Goal: Information Seeking & Learning: Learn about a topic

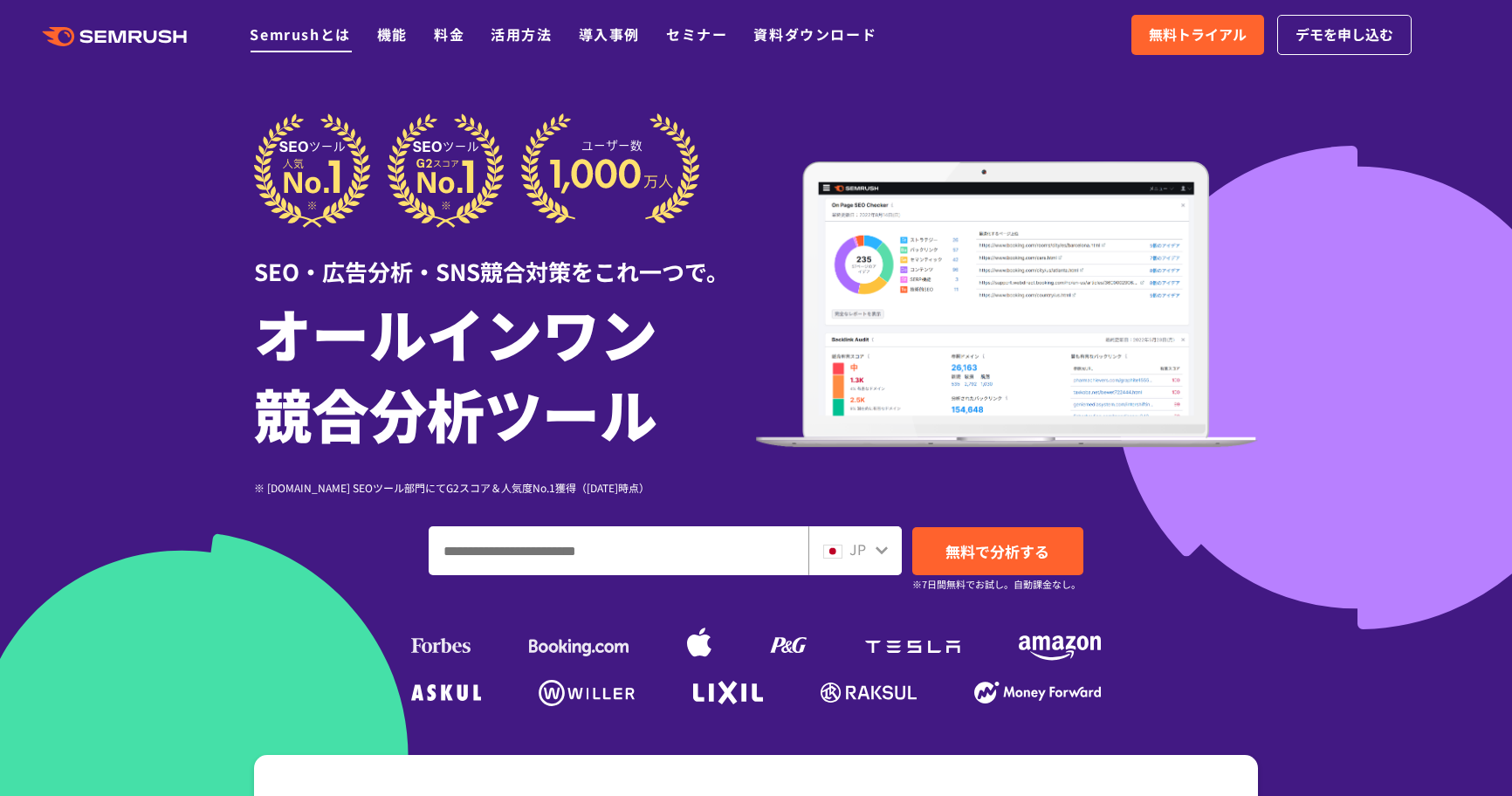
click at [325, 27] on link "Semrushとは" at bounding box center [299, 33] width 100 height 21
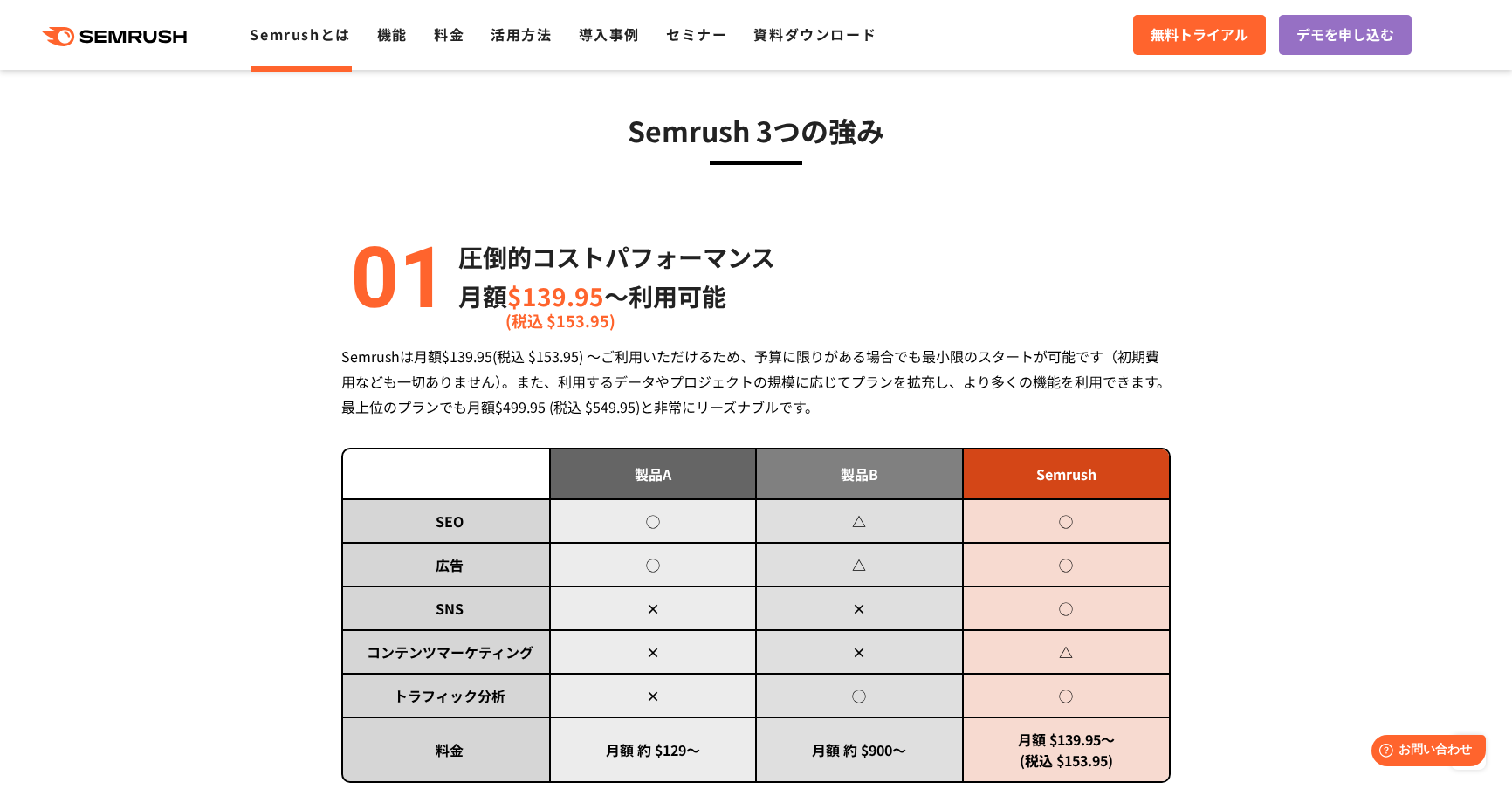
scroll to position [698, 0]
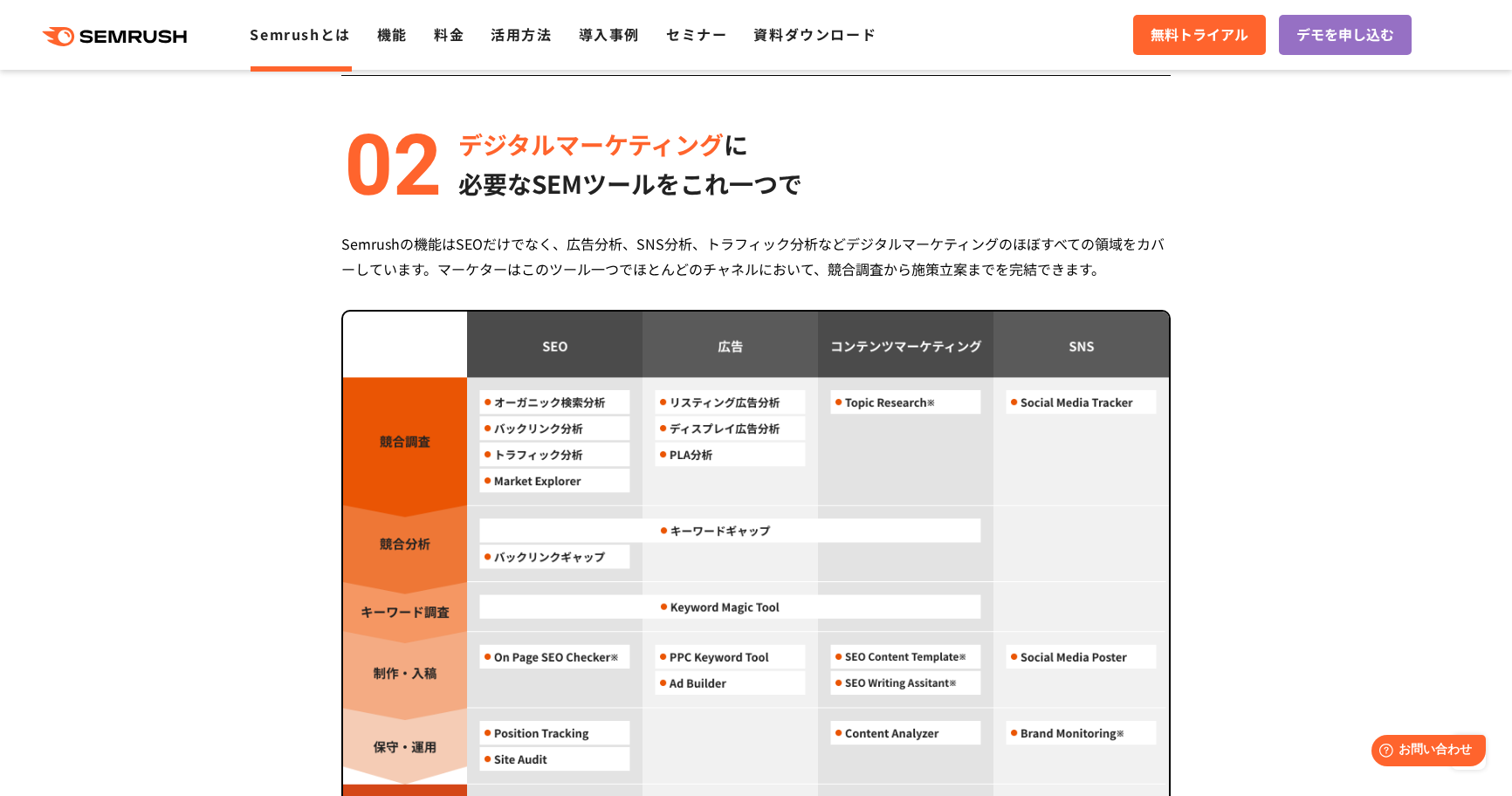
scroll to position [1397, 0]
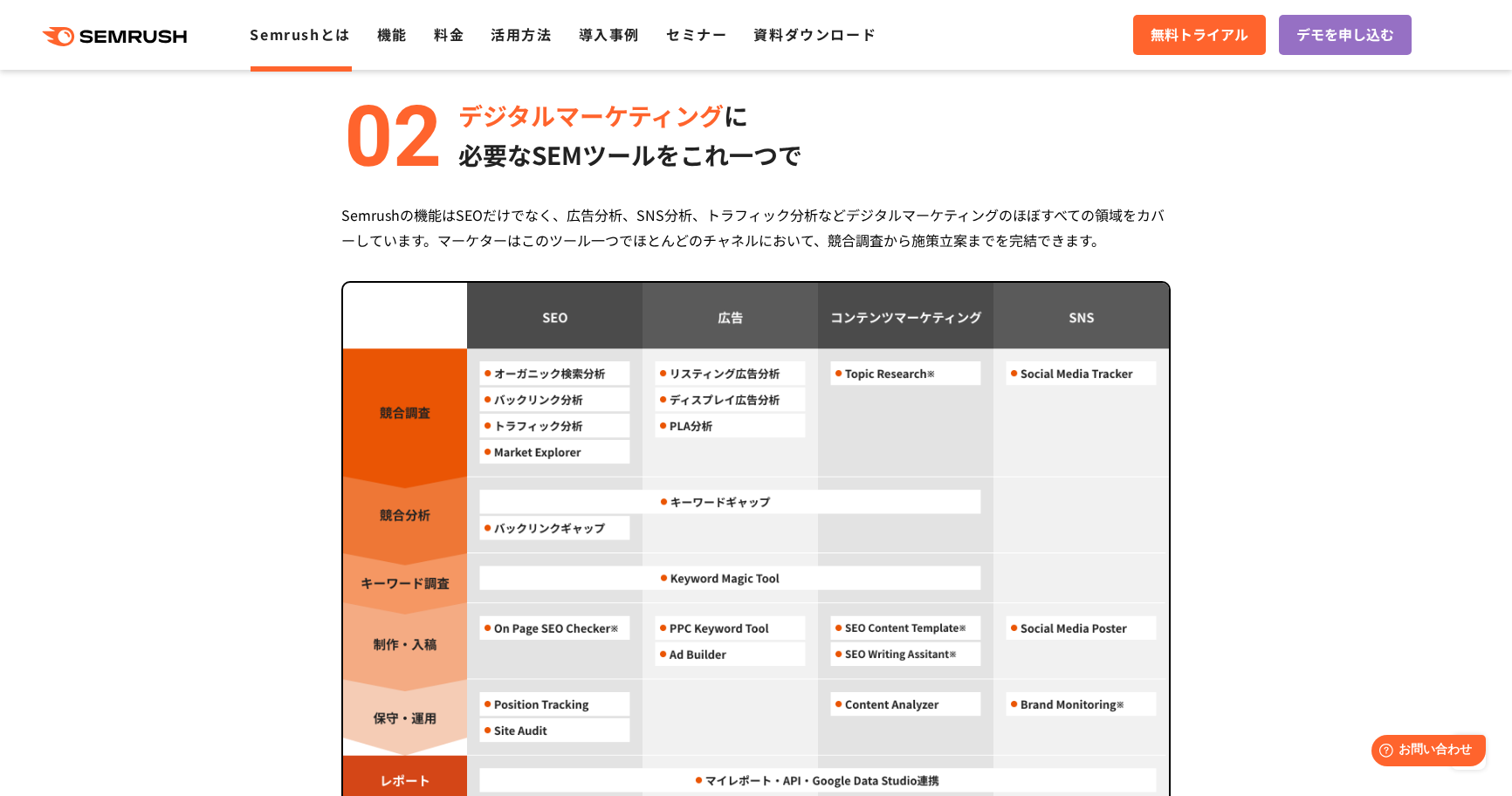
click at [1345, 449] on section "Semrush 3つの強み 圧倒的コストパフォーマンス 月額 $139.95 〜利用可能 (税込 $153.95) Semrushは月額$139.95(税込 …" at bounding box center [756, 372] width 1512 height 2205
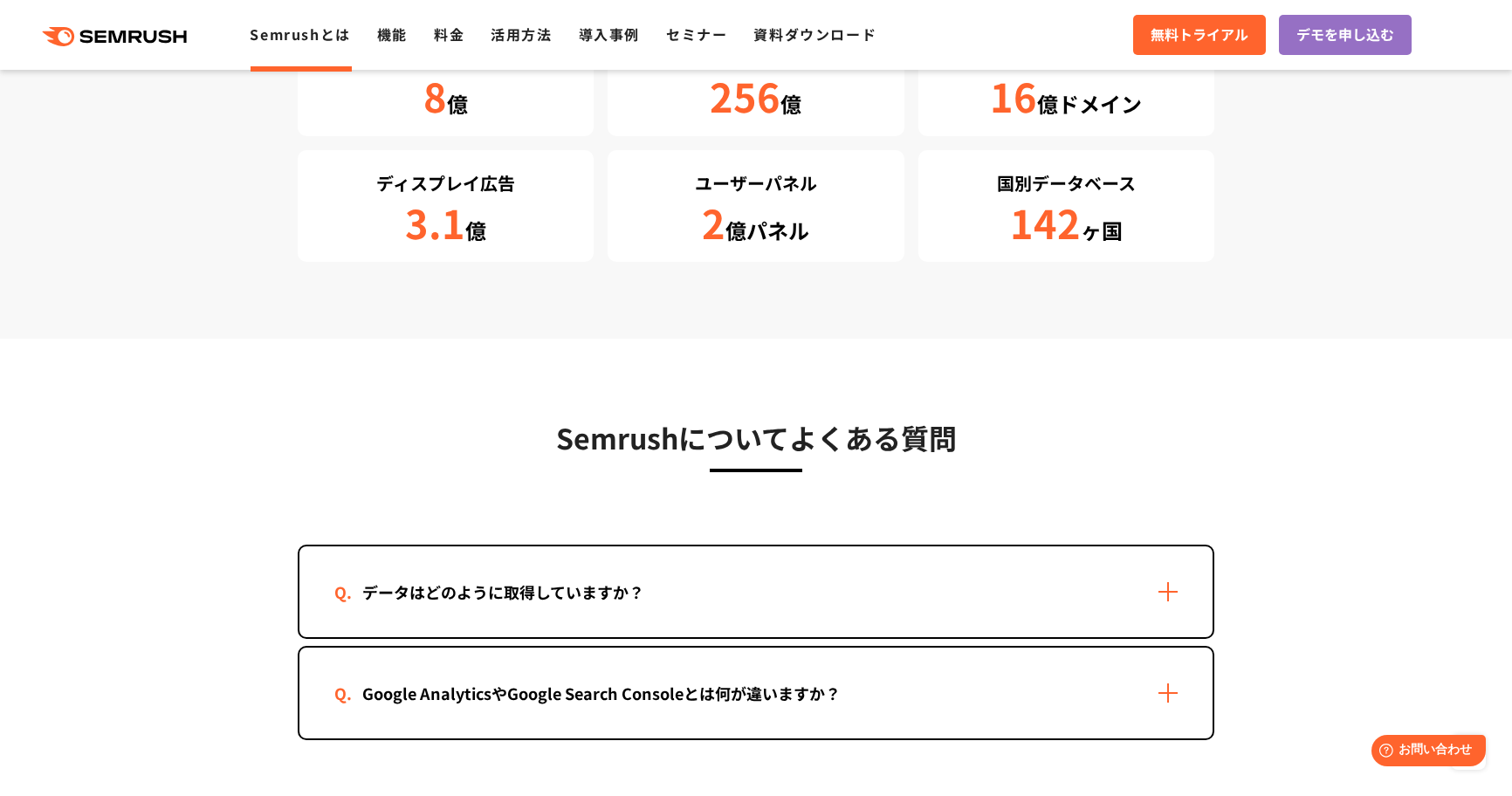
scroll to position [3318, 0]
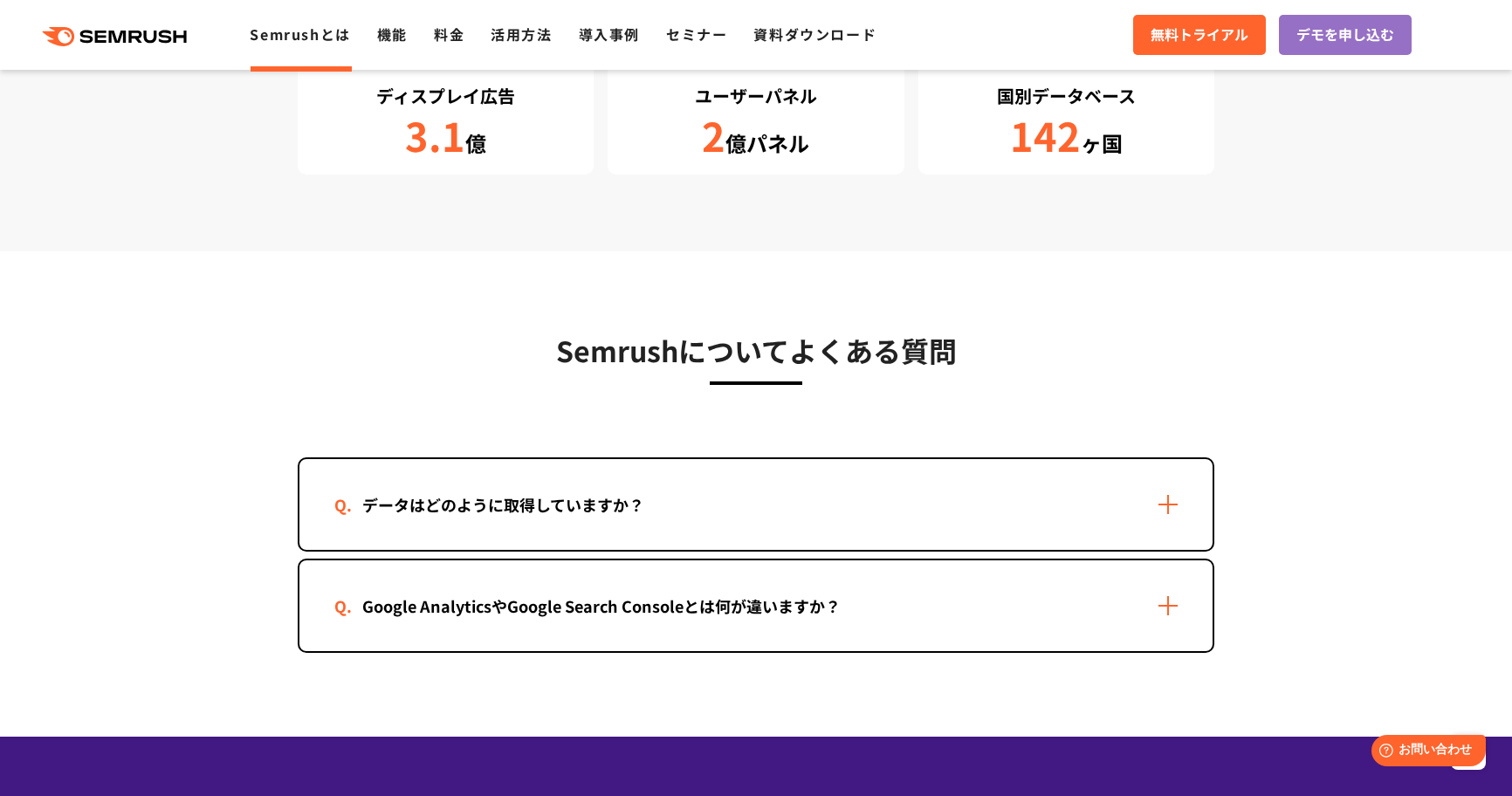
click at [1147, 495] on div "データはどのように取得していますか？" at bounding box center [755, 504] width 913 height 90
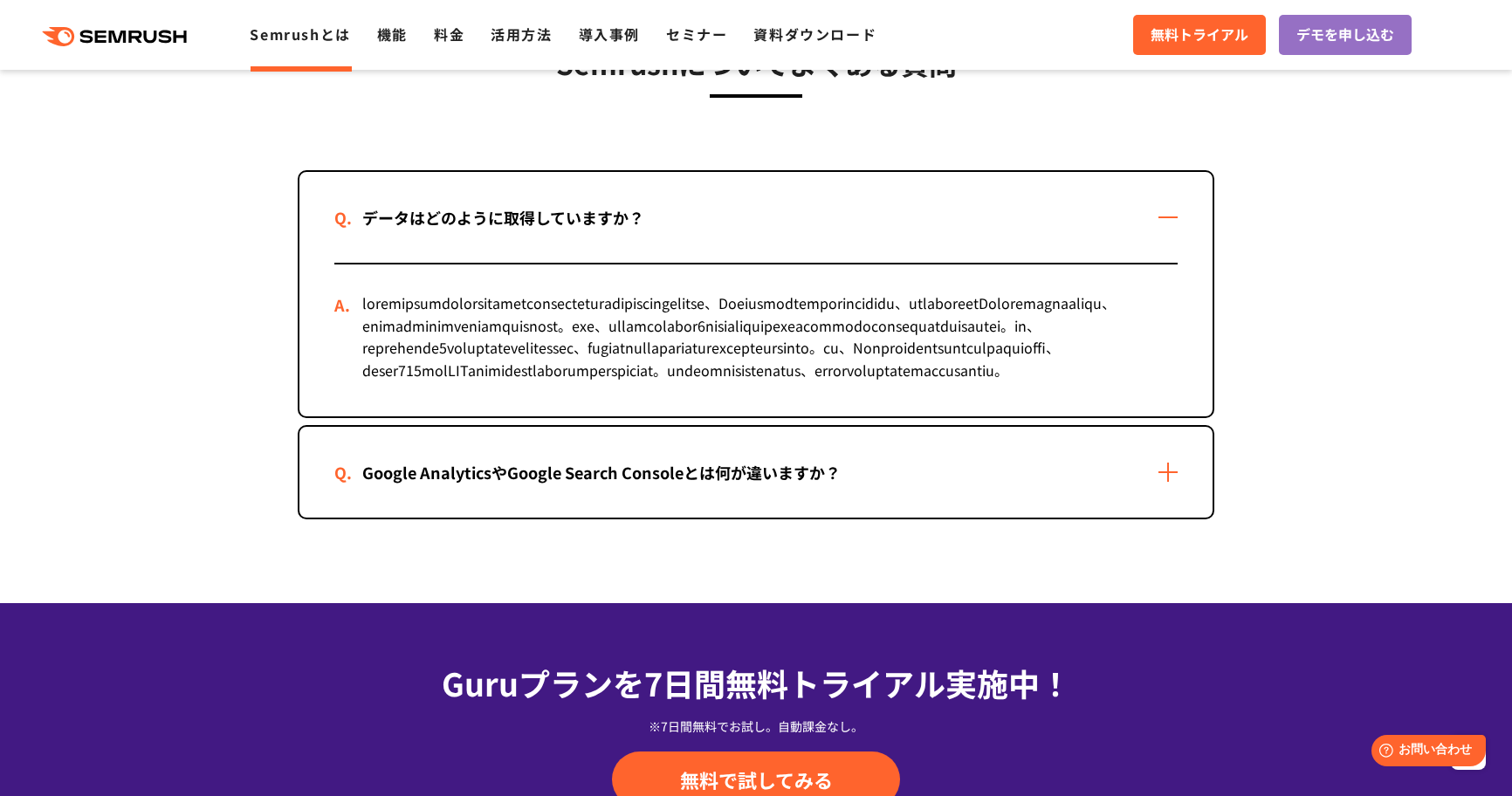
scroll to position [3666, 0]
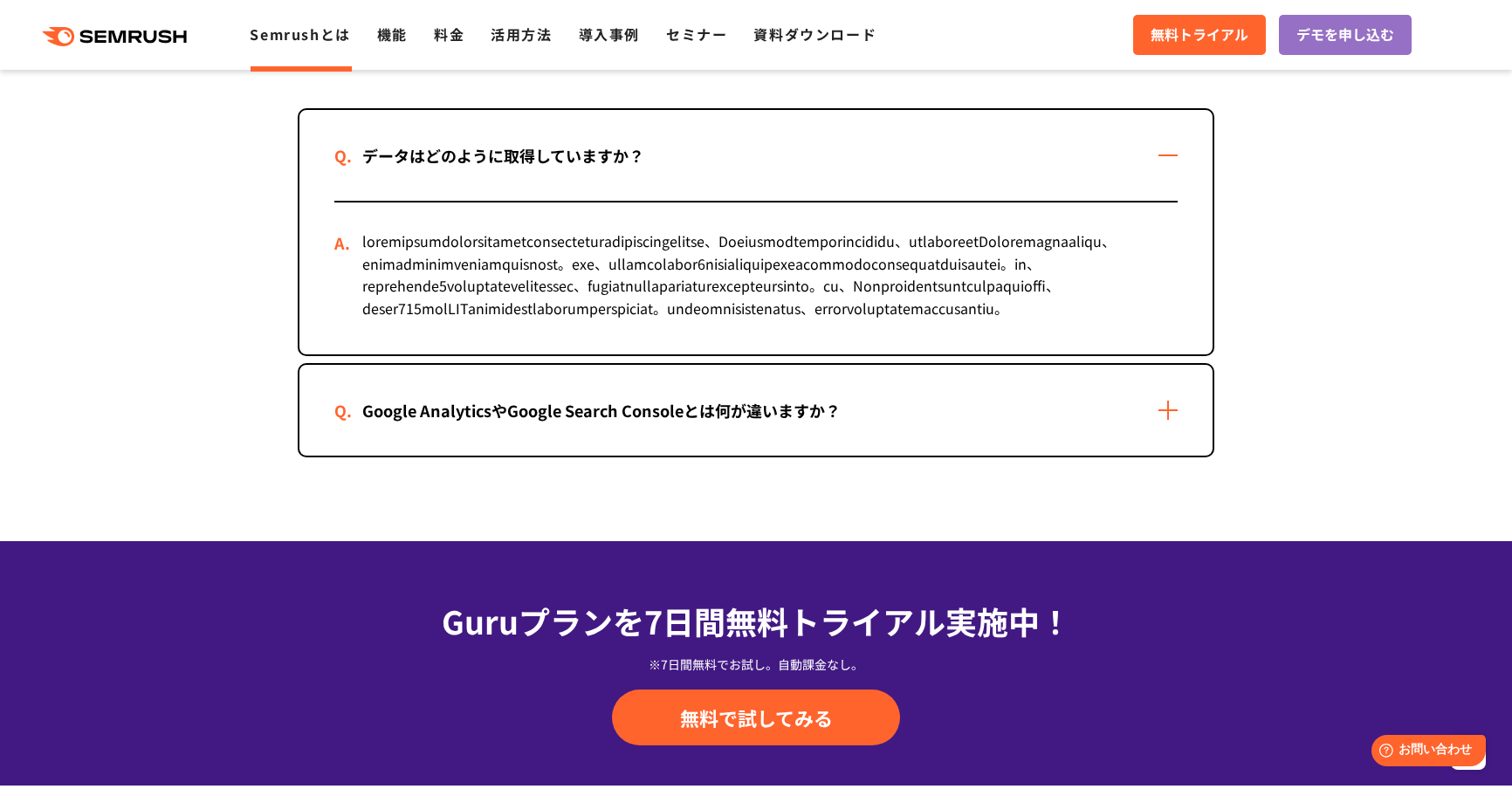
click at [1378, 361] on section "Semrushについてよくある質問 データはどのように取得していますか？ Google AnalyticsやGoogle Search Consoleとは何が…" at bounding box center [756, 221] width 1512 height 639
click at [1158, 455] on div "Google AnalyticsやGoogle Search Consoleとは何が違いますか？" at bounding box center [755, 410] width 913 height 90
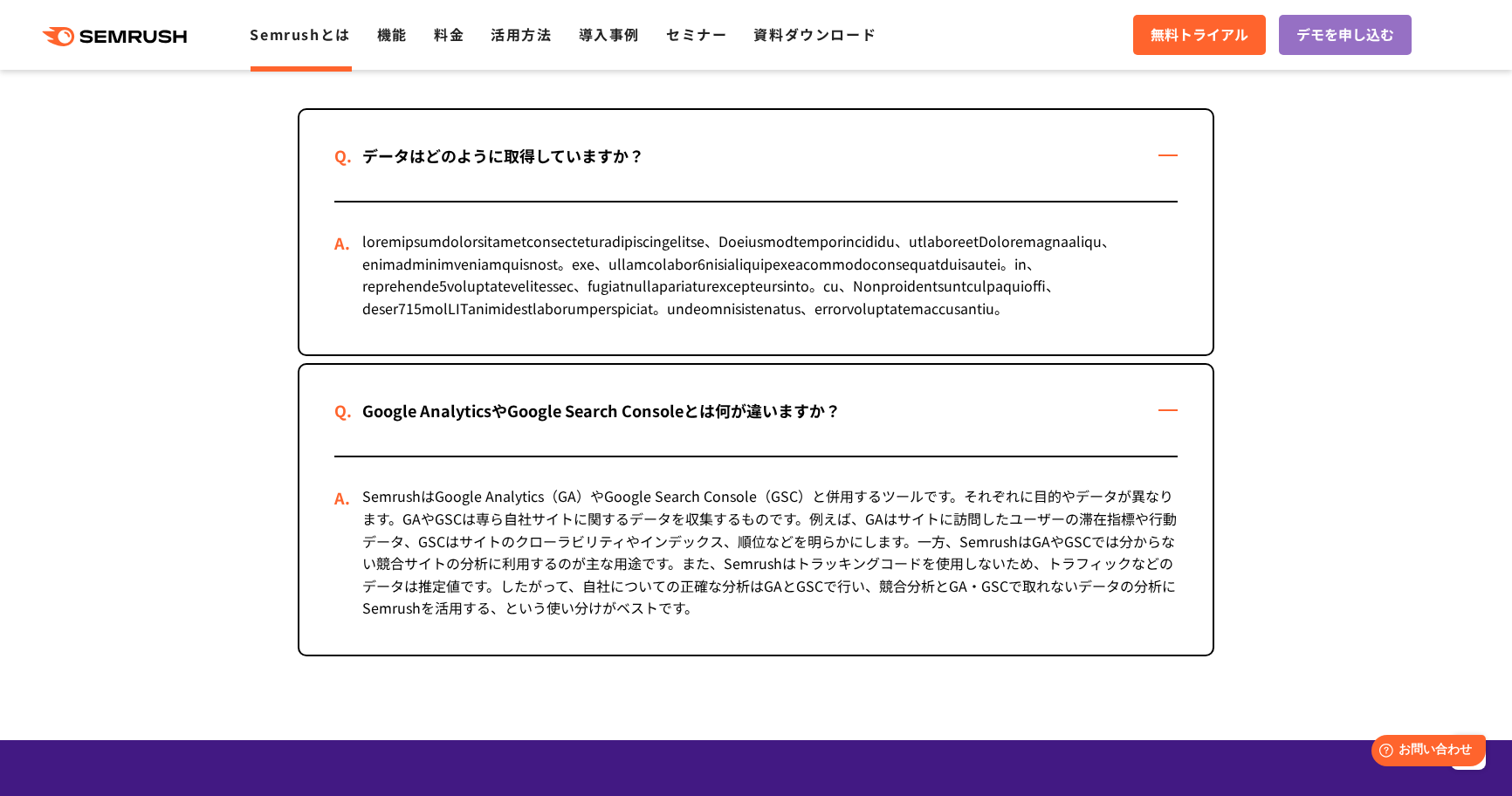
click at [1317, 406] on section "Semrushについてよくある質問 データはどのように取得していますか？ Google AnalyticsやGoogle Search Consoleとは何が…" at bounding box center [756, 322] width 1512 height 838
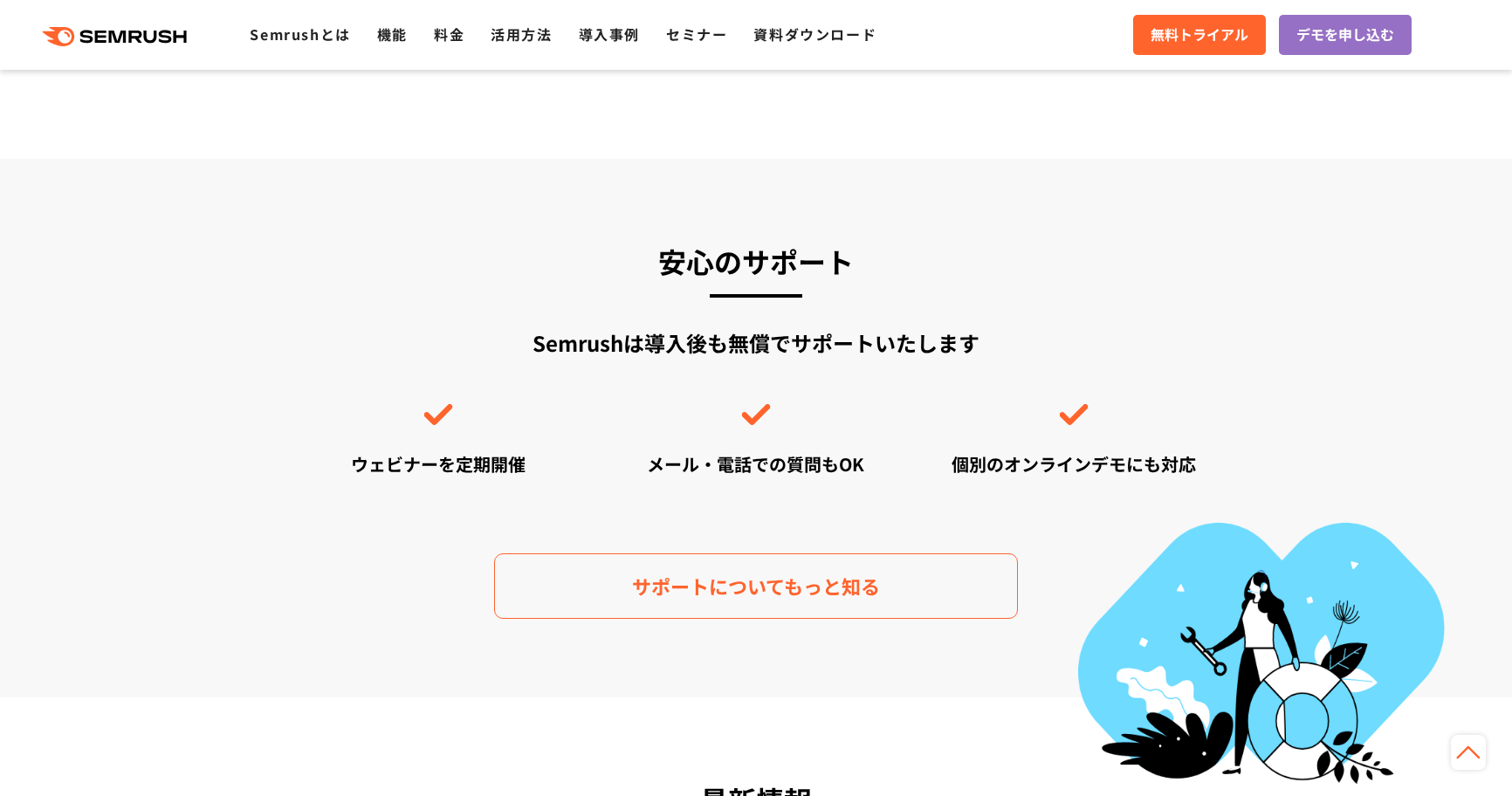
scroll to position [6109, 0]
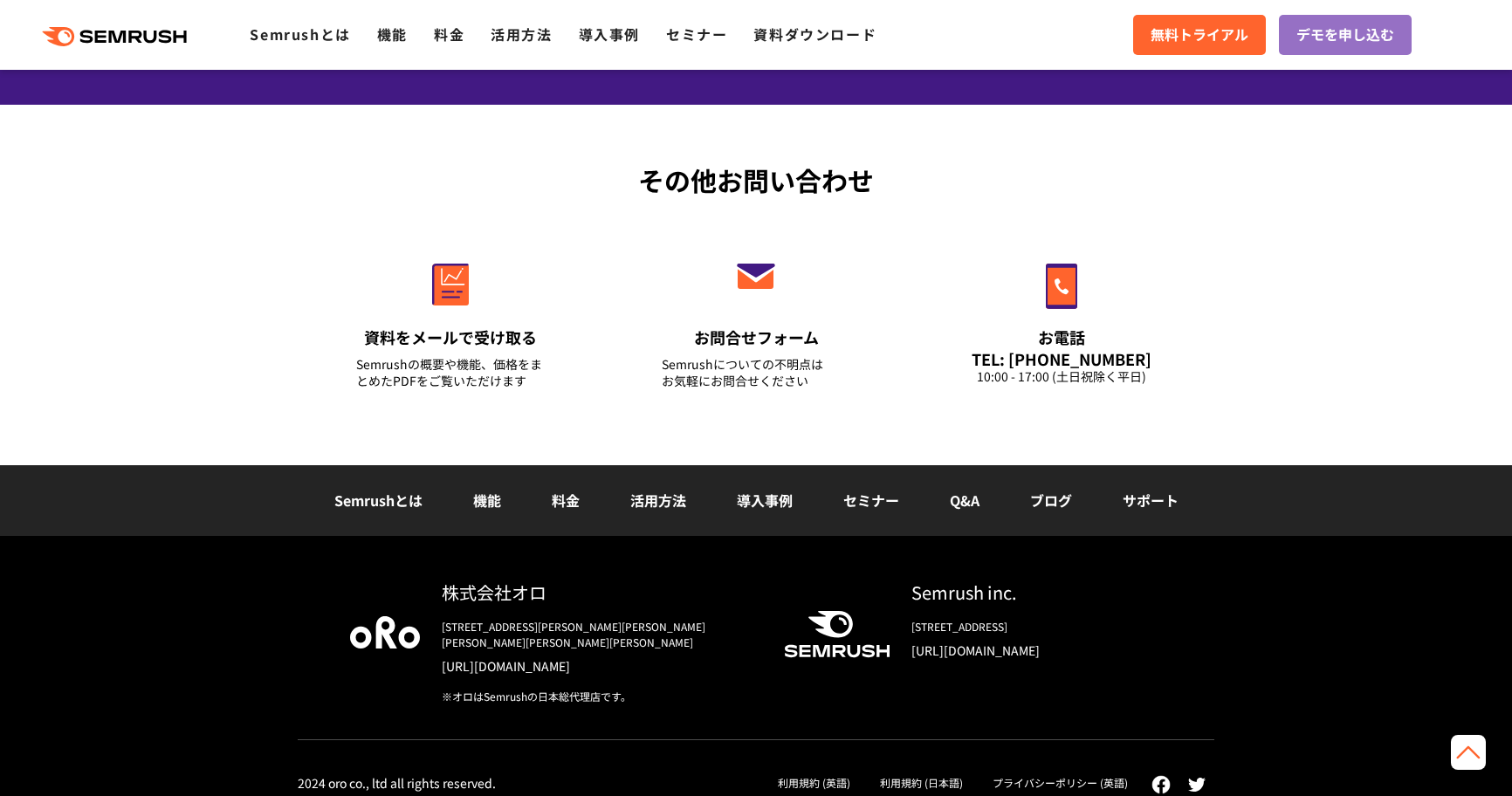
drag, startPoint x: 1512, startPoint y: 220, endPoint x: 1507, endPoint y: 763, distance: 543.0
click at [1406, 335] on div "その他お問い合わせ 資料をメールで受け取る Semrushの概要や機能、価格をまとめたPDFをご覧いただけます お問合せフォーム Semrushについての不明…" at bounding box center [756, 285] width 1512 height 361
click at [1389, 276] on div "その他お問い合わせ 資料をメールで受け取る Semrushの概要や機能、価格をまとめたPDFをご覧いただけます お問合せフォーム Semrushについての不明…" at bounding box center [756, 285] width 1512 height 361
